Goal: Check status: Check status

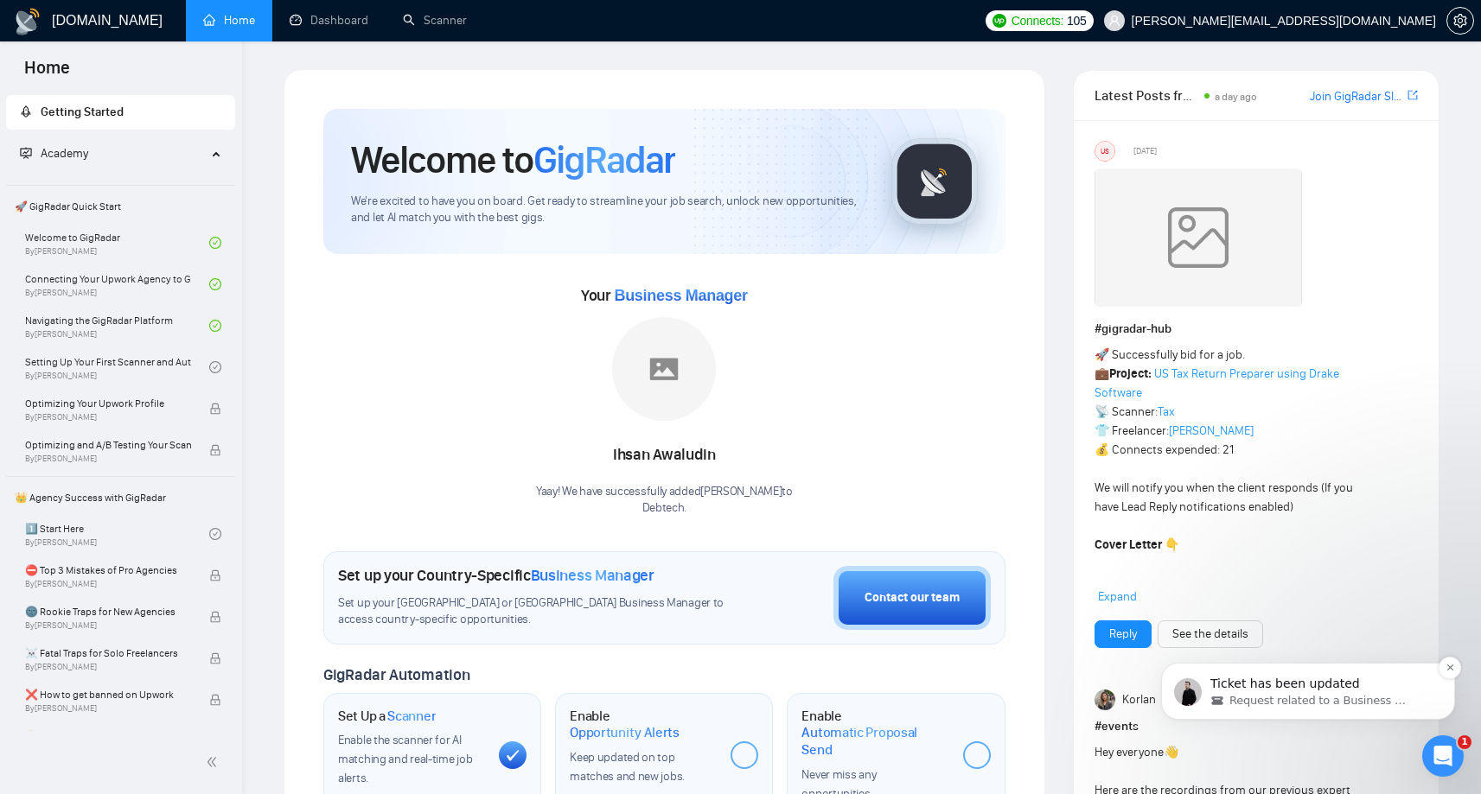
click at [1297, 682] on p "Ticket has been updated" at bounding box center [1321, 684] width 223 height 17
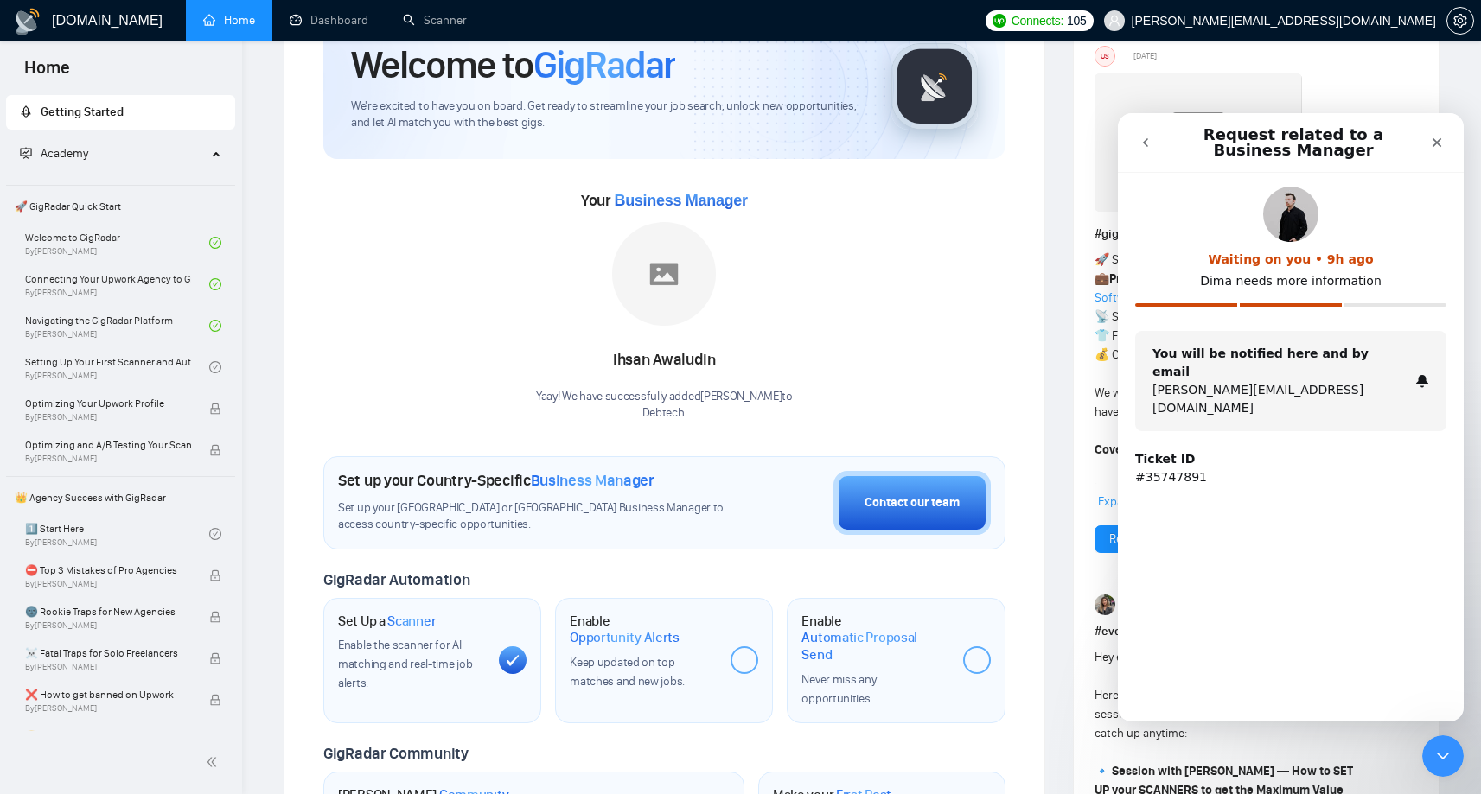
scroll to position [101, 0]
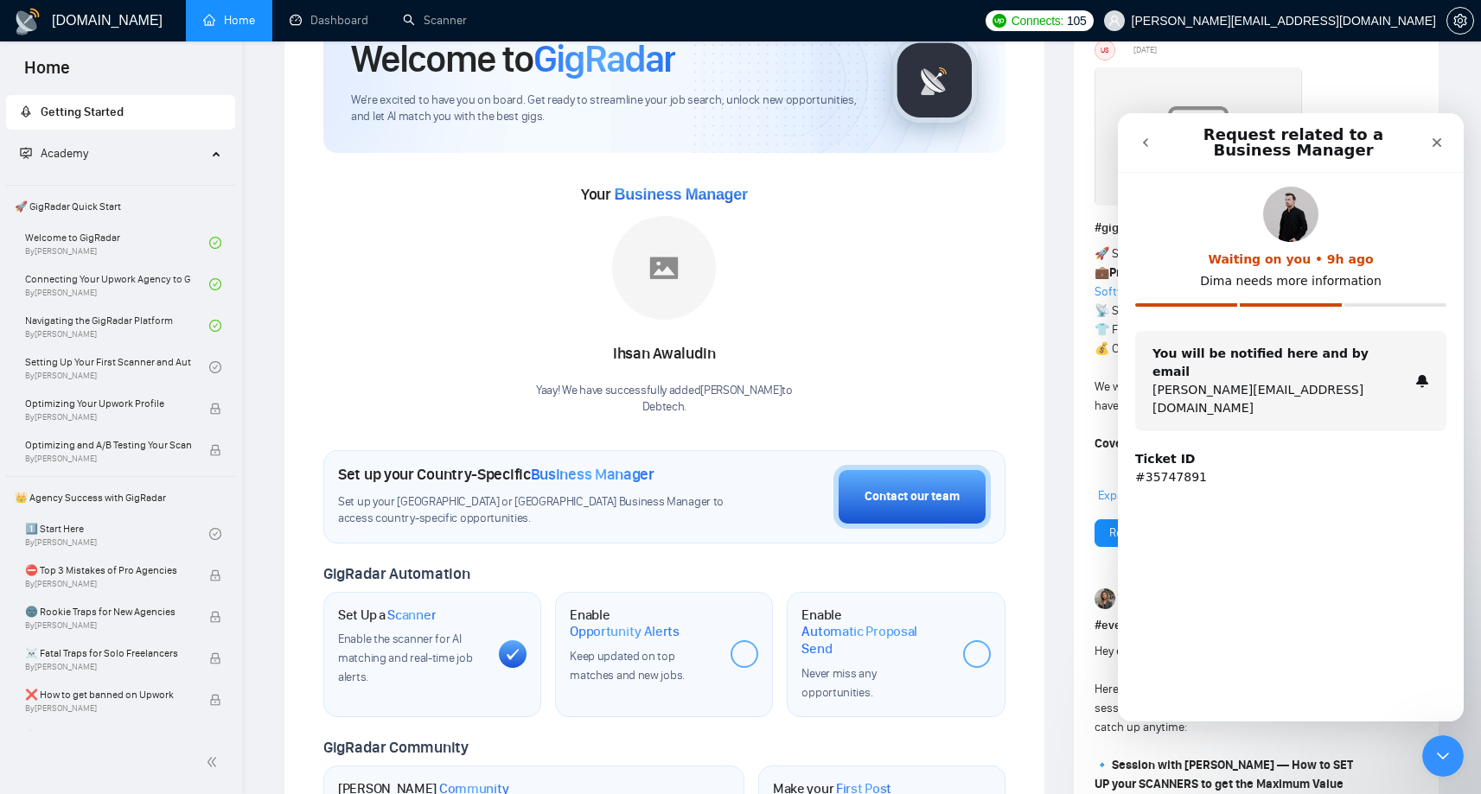
click at [1171, 469] on p "#35747891" at bounding box center [1290, 478] width 311 height 18
click at [1162, 452] on strong "Ticket ID" at bounding box center [1165, 459] width 60 height 14
click at [1337, 343] on div "You will be notified here and by email [PERSON_NAME][EMAIL_ADDRESS][DOMAIN_NAME]" at bounding box center [1290, 381] width 311 height 100
click at [1389, 357] on div "You will be notified here and by email [PERSON_NAME][EMAIL_ADDRESS][DOMAIN_NAME]" at bounding box center [1280, 381] width 256 height 73
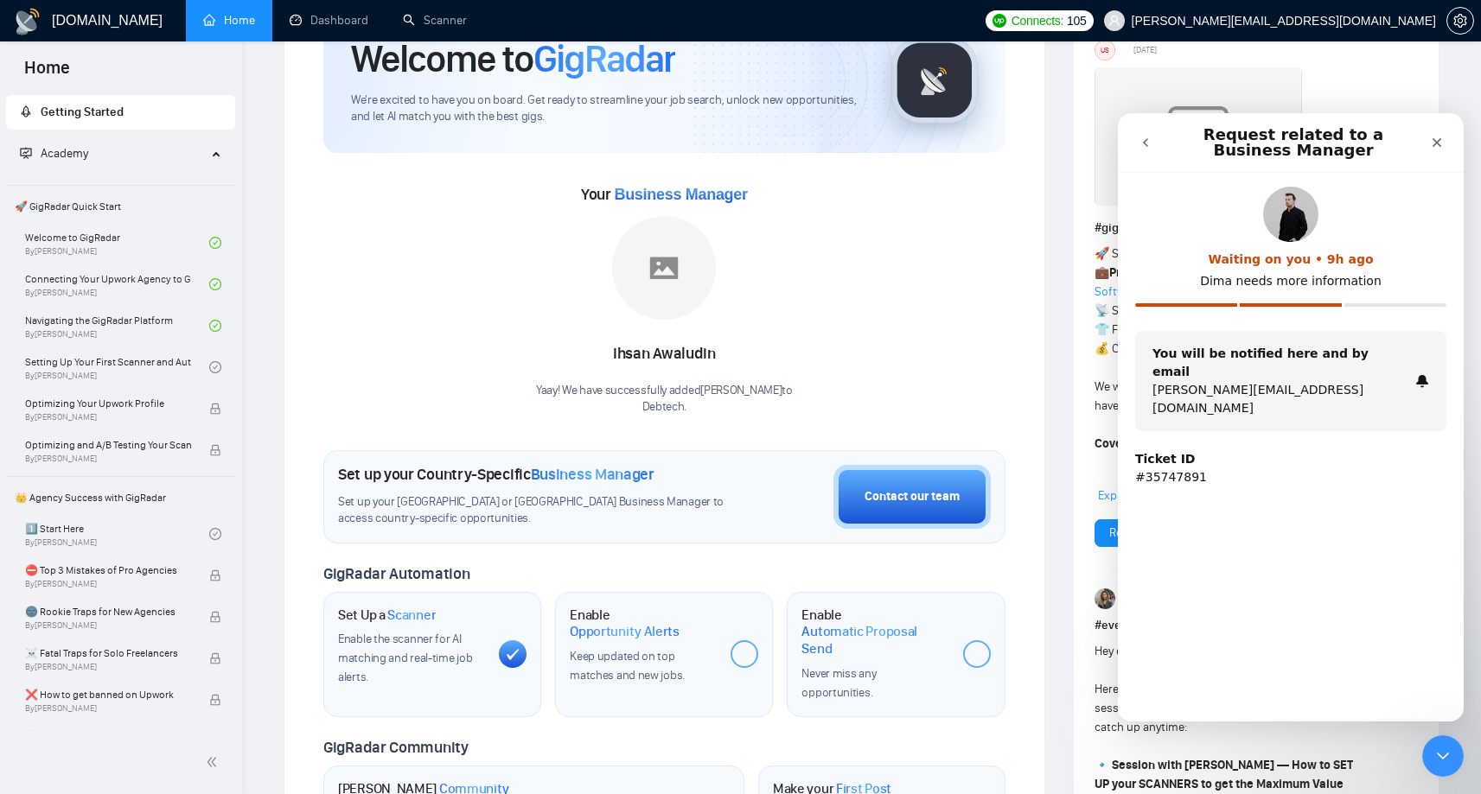
click at [1310, 259] on div "Waiting on you • 9h ago" at bounding box center [1290, 260] width 311 height 18
click at [1212, 381] on p "[PERSON_NAME][EMAIL_ADDRESS][DOMAIN_NAME]" at bounding box center [1280, 399] width 256 height 36
click at [1142, 469] on p "#35747891" at bounding box center [1290, 478] width 311 height 18
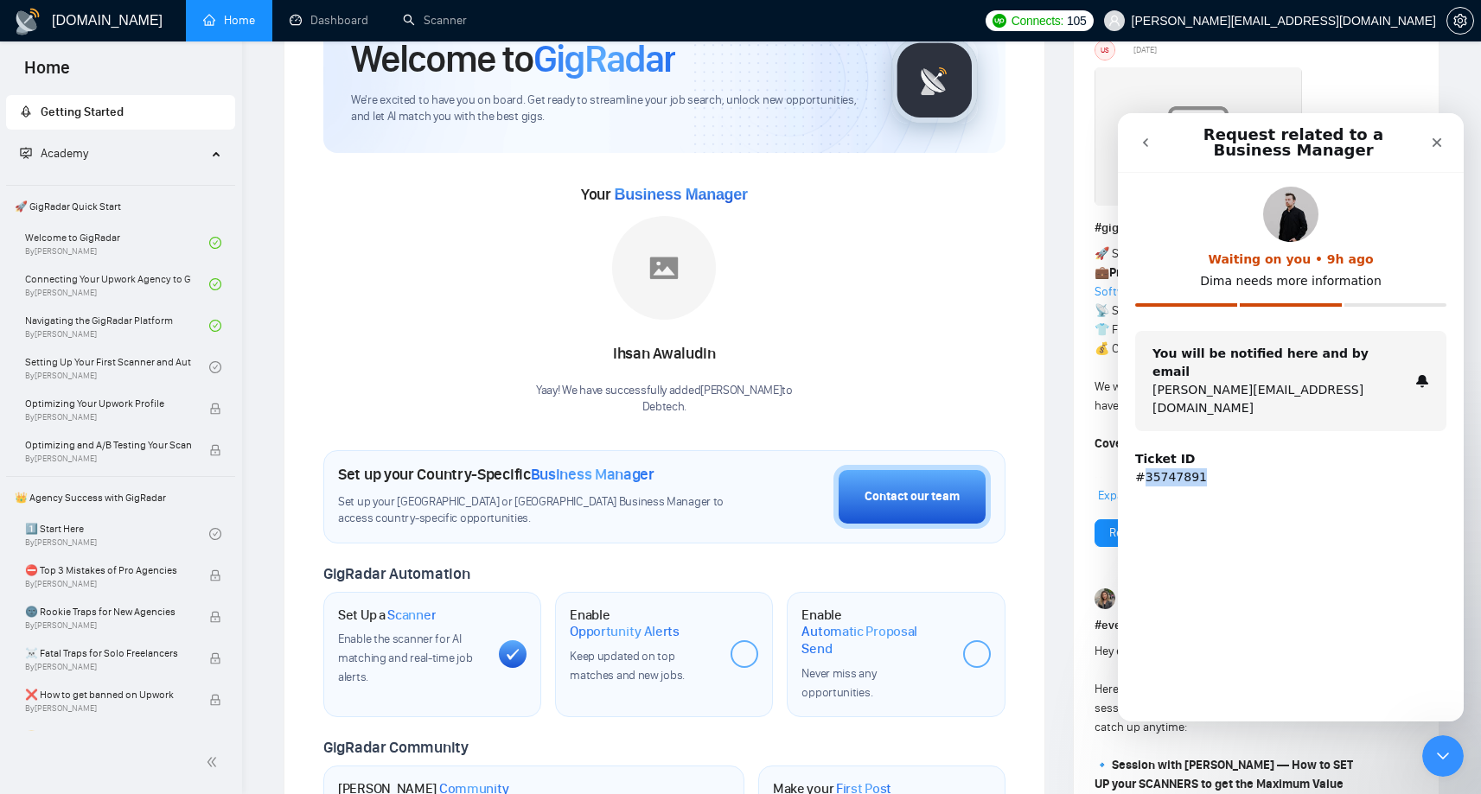
click at [1142, 469] on p "#35747891" at bounding box center [1290, 478] width 311 height 18
click at [1441, 145] on icon "Close" at bounding box center [1437, 143] width 14 height 14
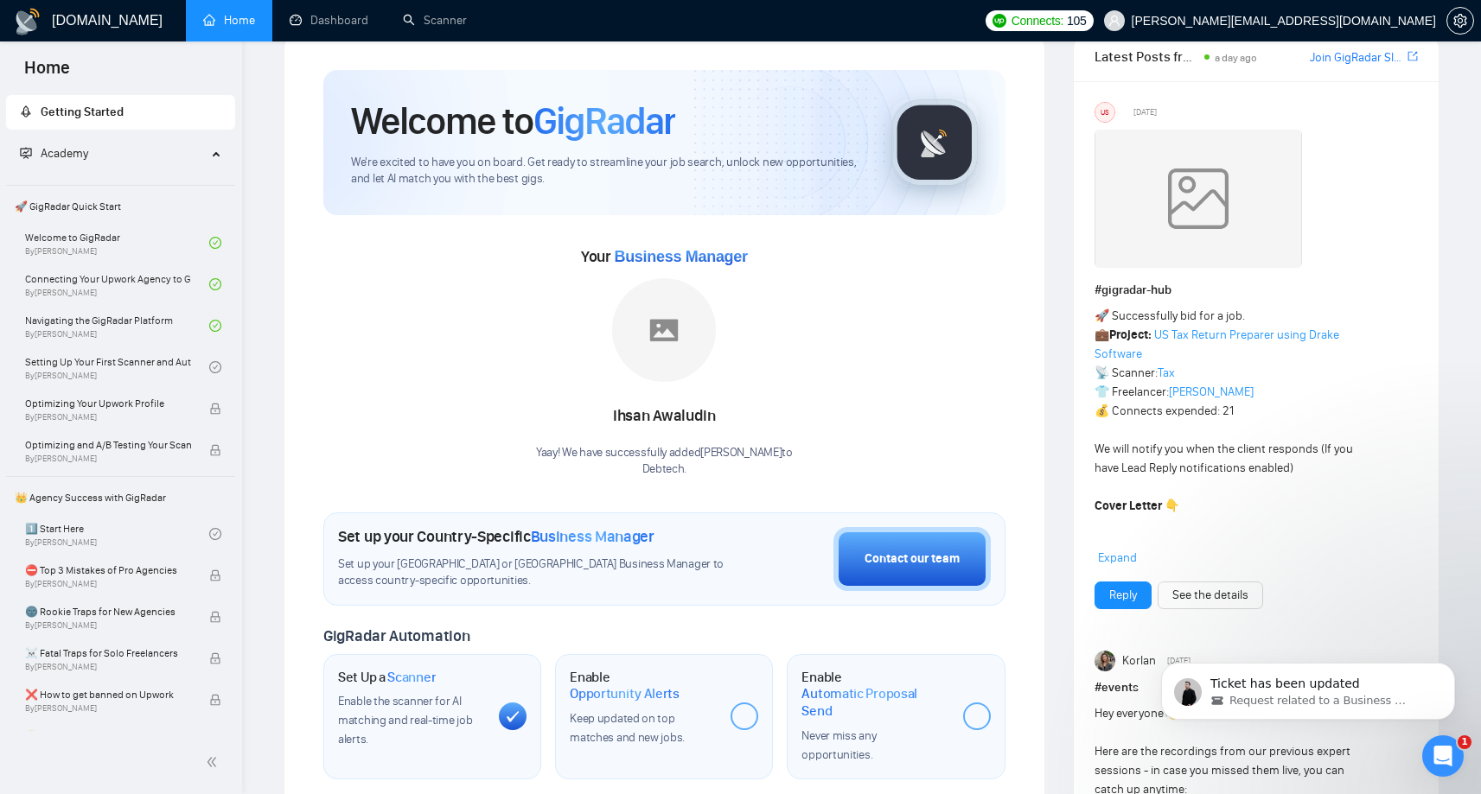
scroll to position [0, 0]
